Goal: Task Accomplishment & Management: Use online tool/utility

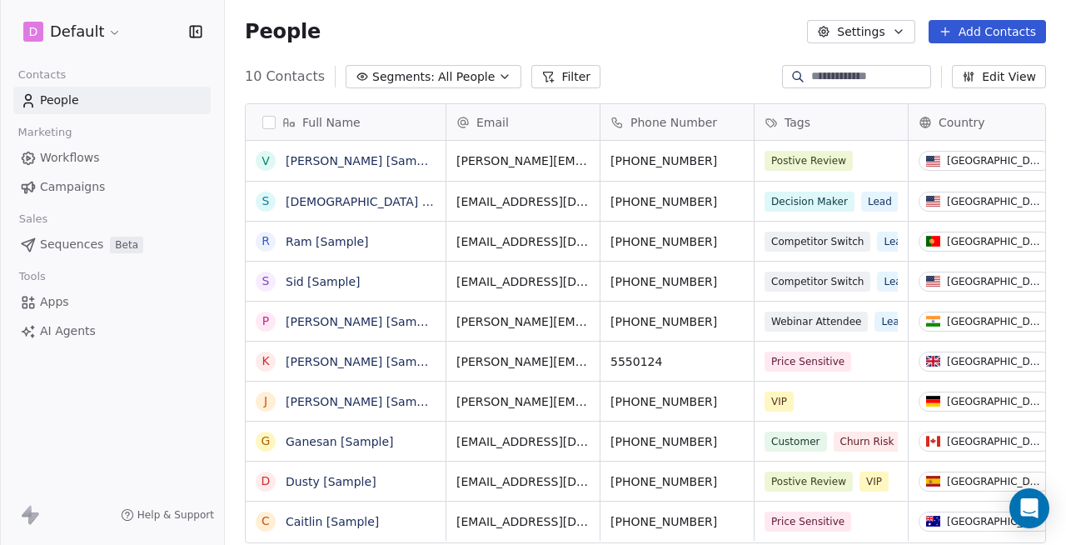
scroll to position [466, 829]
click at [97, 22] on html "D Default Contacts People Marketing Workflows Campaigns Sales Sequences Beta To…" at bounding box center [533, 272] width 1066 height 545
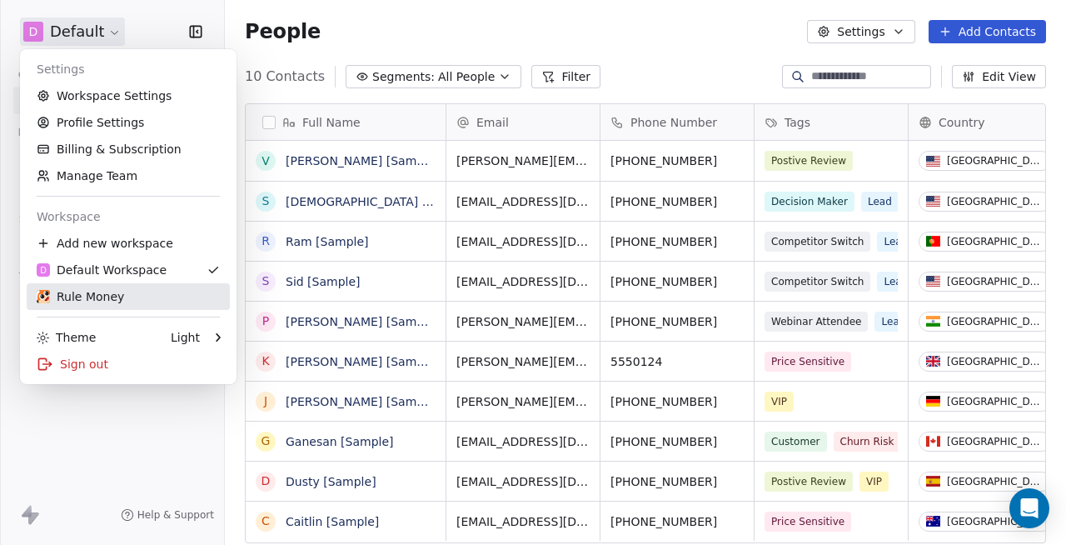
click at [113, 291] on div "Rule Money" at bounding box center [80, 296] width 87 height 17
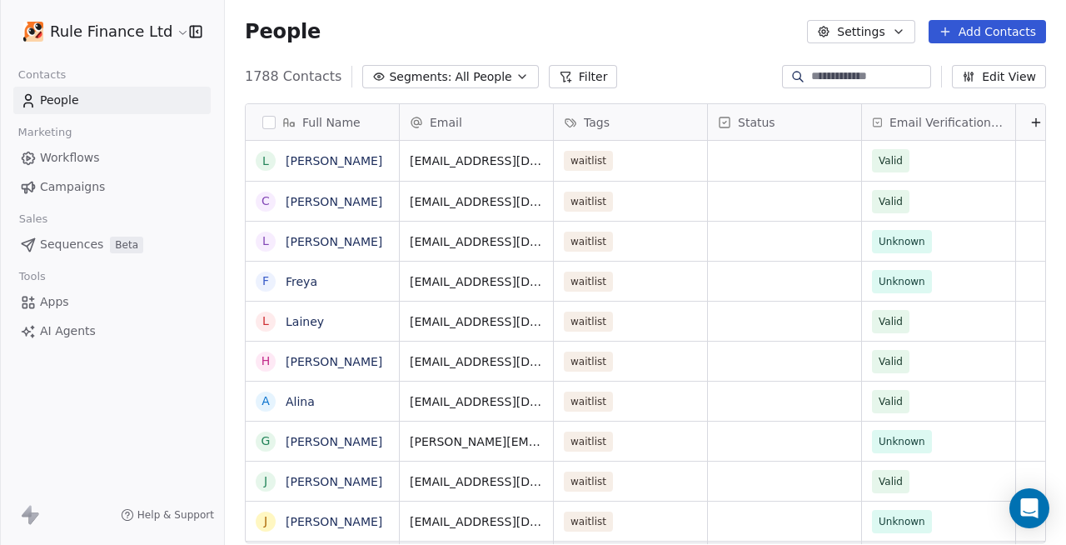
scroll to position [466, 829]
click at [63, 155] on span "Workflows" at bounding box center [70, 157] width 60 height 17
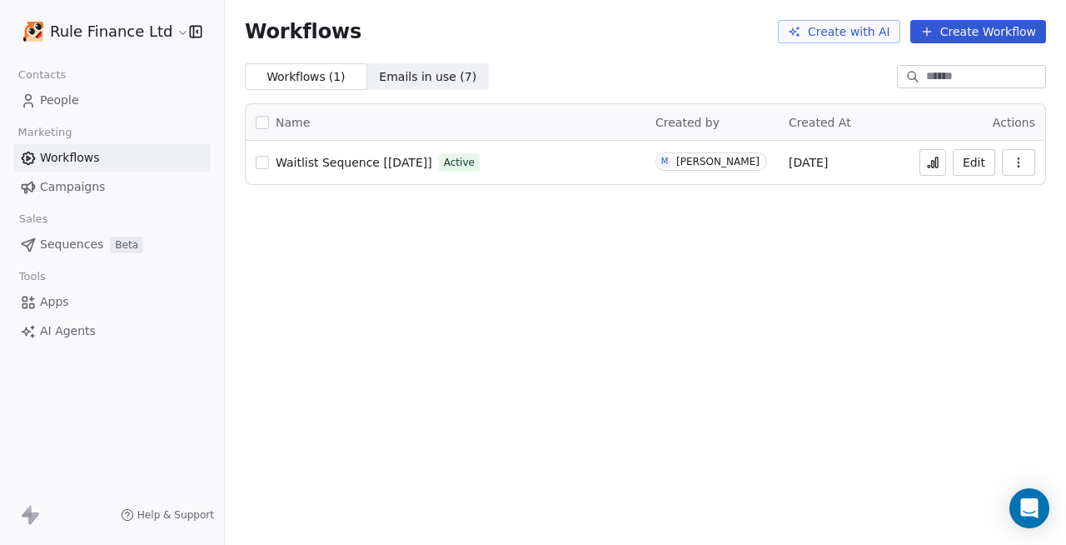
click at [85, 186] on span "Campaigns" at bounding box center [72, 186] width 65 height 17
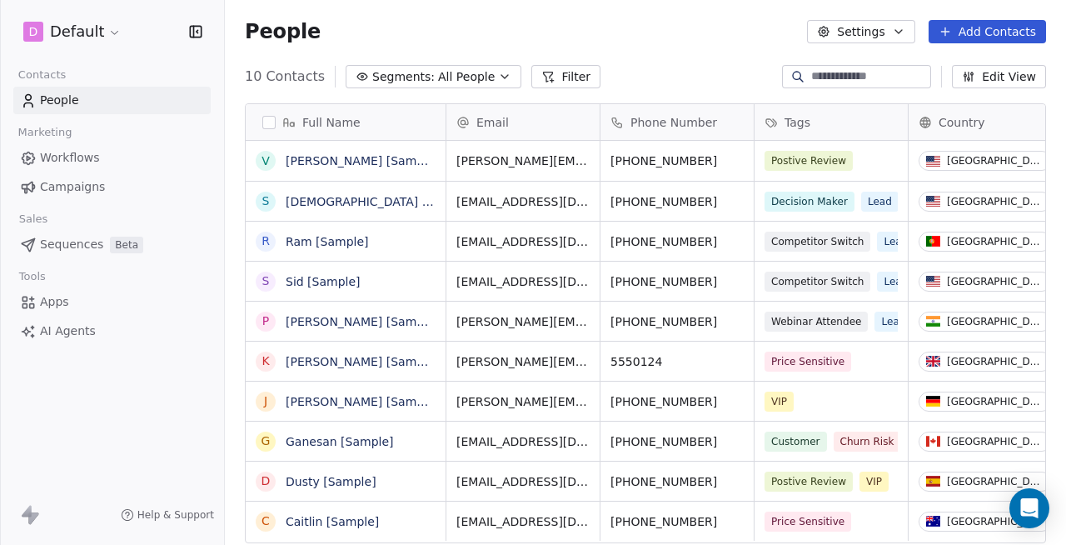
scroll to position [466, 829]
click at [102, 32] on html "D Default Contacts People Marketing Workflows Campaigns Sales Sequences Beta To…" at bounding box center [533, 272] width 1066 height 545
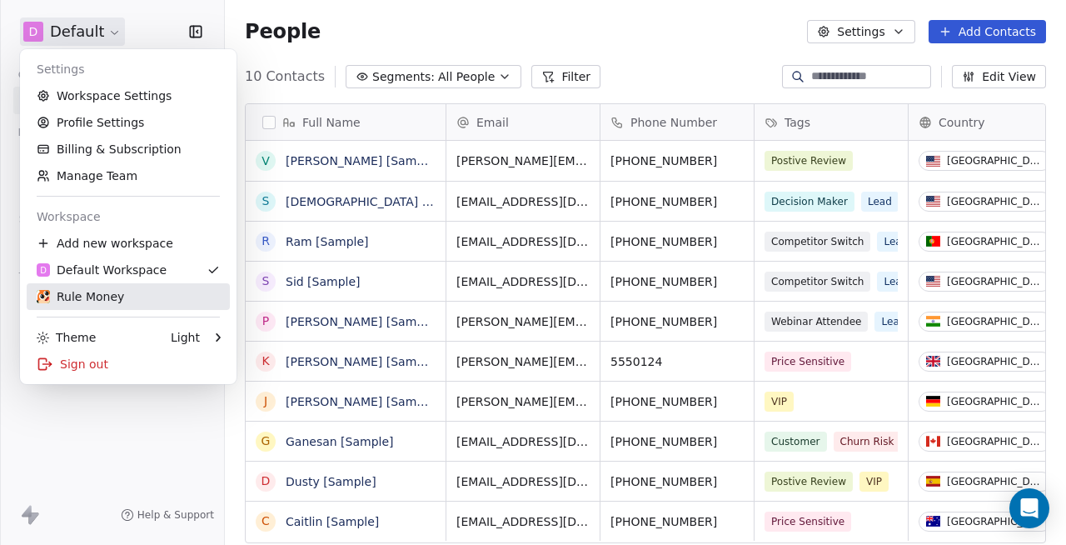
click at [89, 290] on div "Rule Money" at bounding box center [80, 296] width 87 height 17
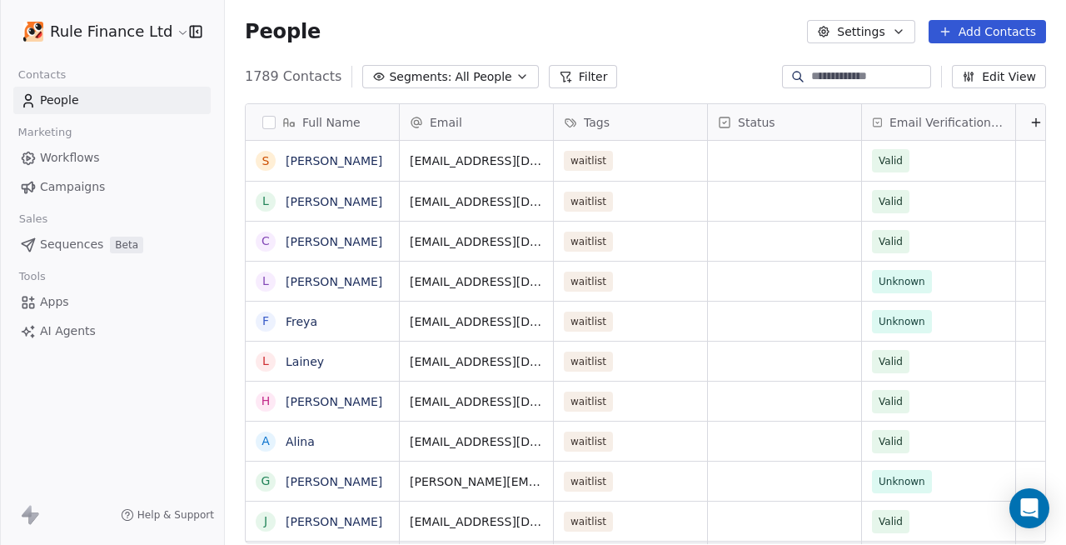
scroll to position [466, 829]
click at [99, 191] on span "Campaigns" at bounding box center [72, 186] width 65 height 17
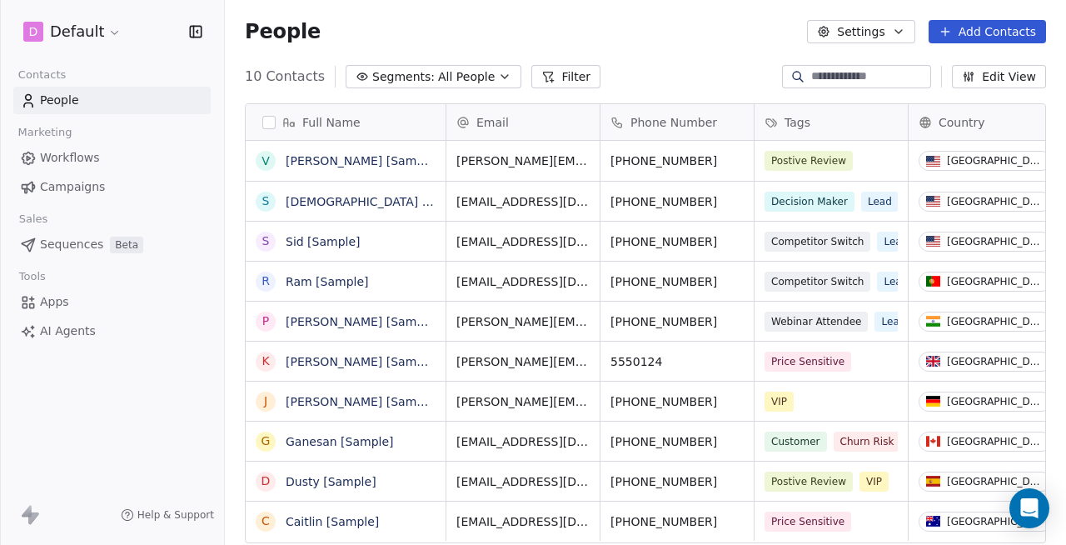
scroll to position [466, 829]
click at [83, 31] on html "D Default Contacts People Marketing Workflows Campaigns Sales Sequences Beta To…" at bounding box center [533, 272] width 1066 height 545
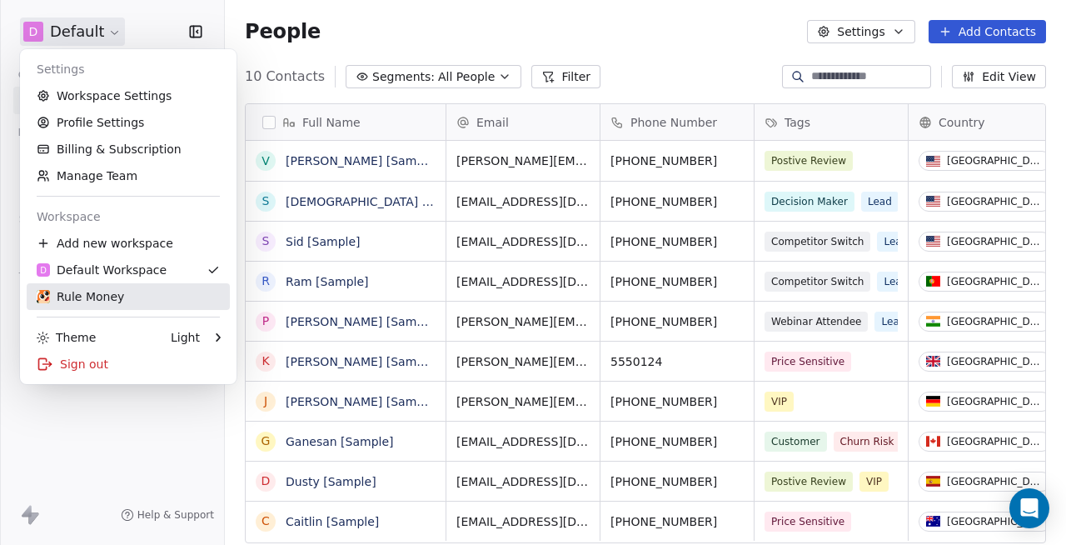
click at [92, 296] on div "Rule Money" at bounding box center [80, 296] width 87 height 17
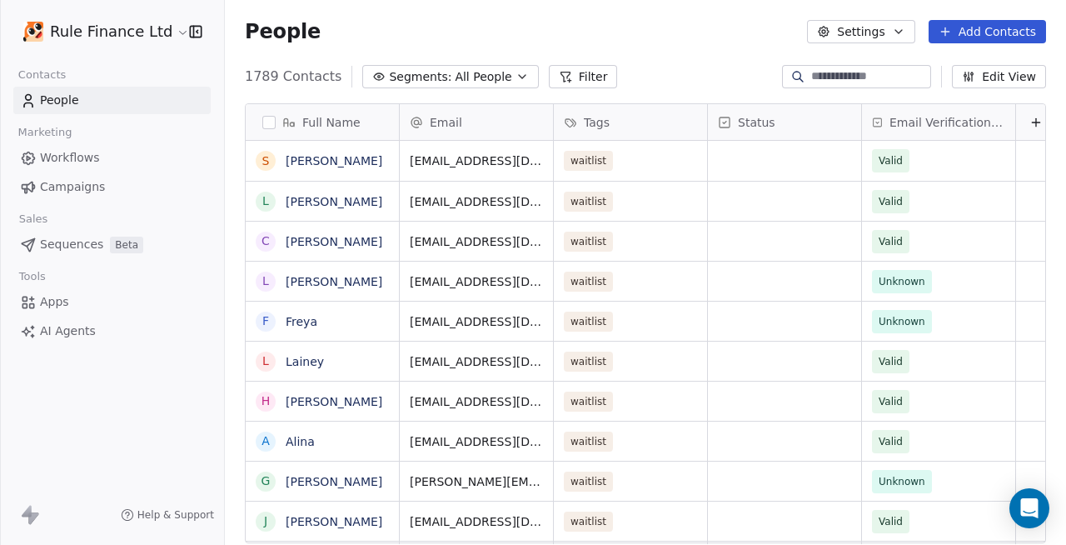
scroll to position [466, 829]
click at [81, 187] on span "Campaigns" at bounding box center [72, 186] width 65 height 17
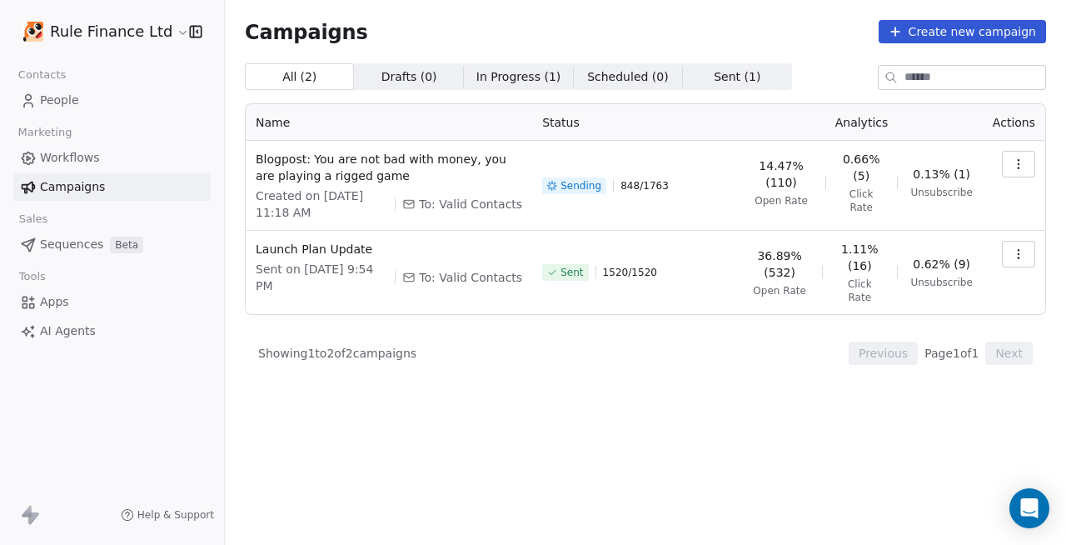
click at [1023, 154] on button "button" at bounding box center [1018, 164] width 33 height 27
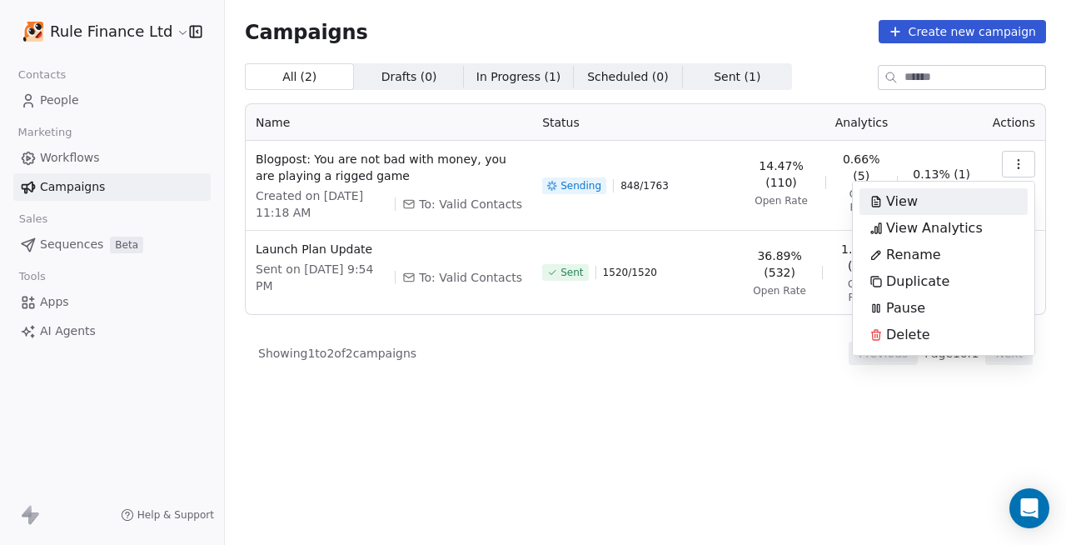
click at [917, 198] on div "View" at bounding box center [893, 201] width 68 height 27
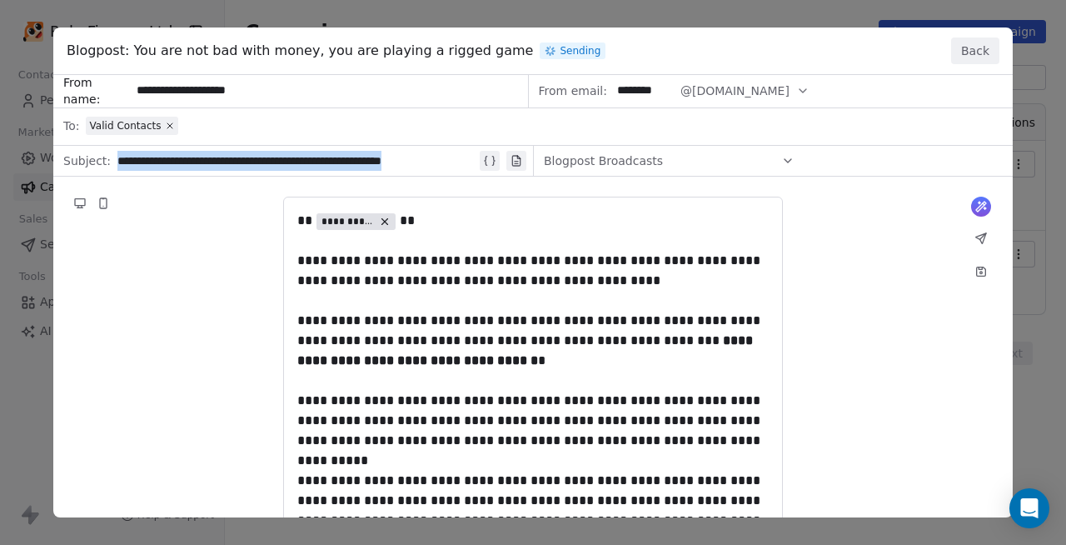
copy div "**********"
click at [985, 52] on button "Back" at bounding box center [975, 50] width 48 height 27
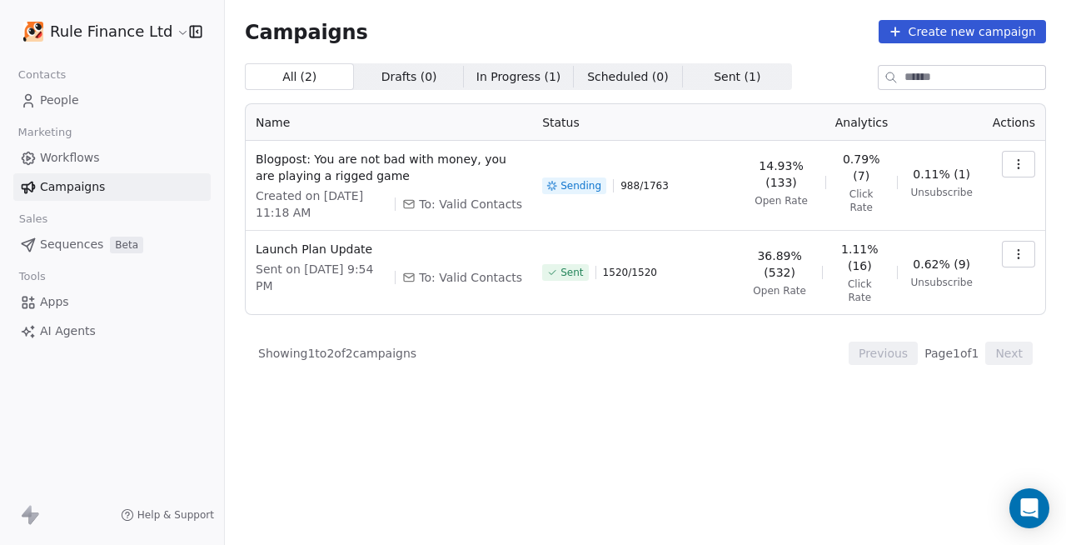
click at [523, 73] on span "In Progress ( 1 )" at bounding box center [518, 76] width 85 height 17
